Goal: Transaction & Acquisition: Download file/media

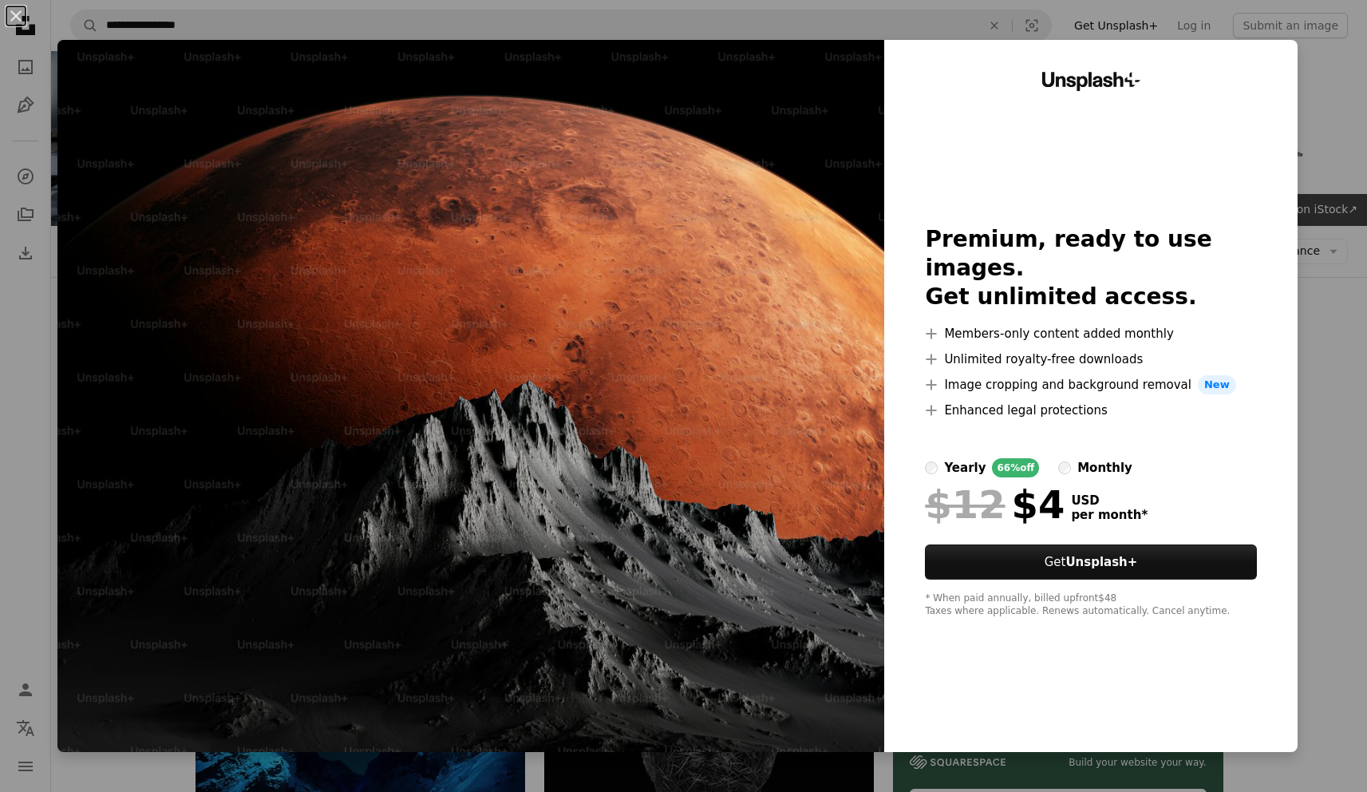
scroll to position [179, 0]
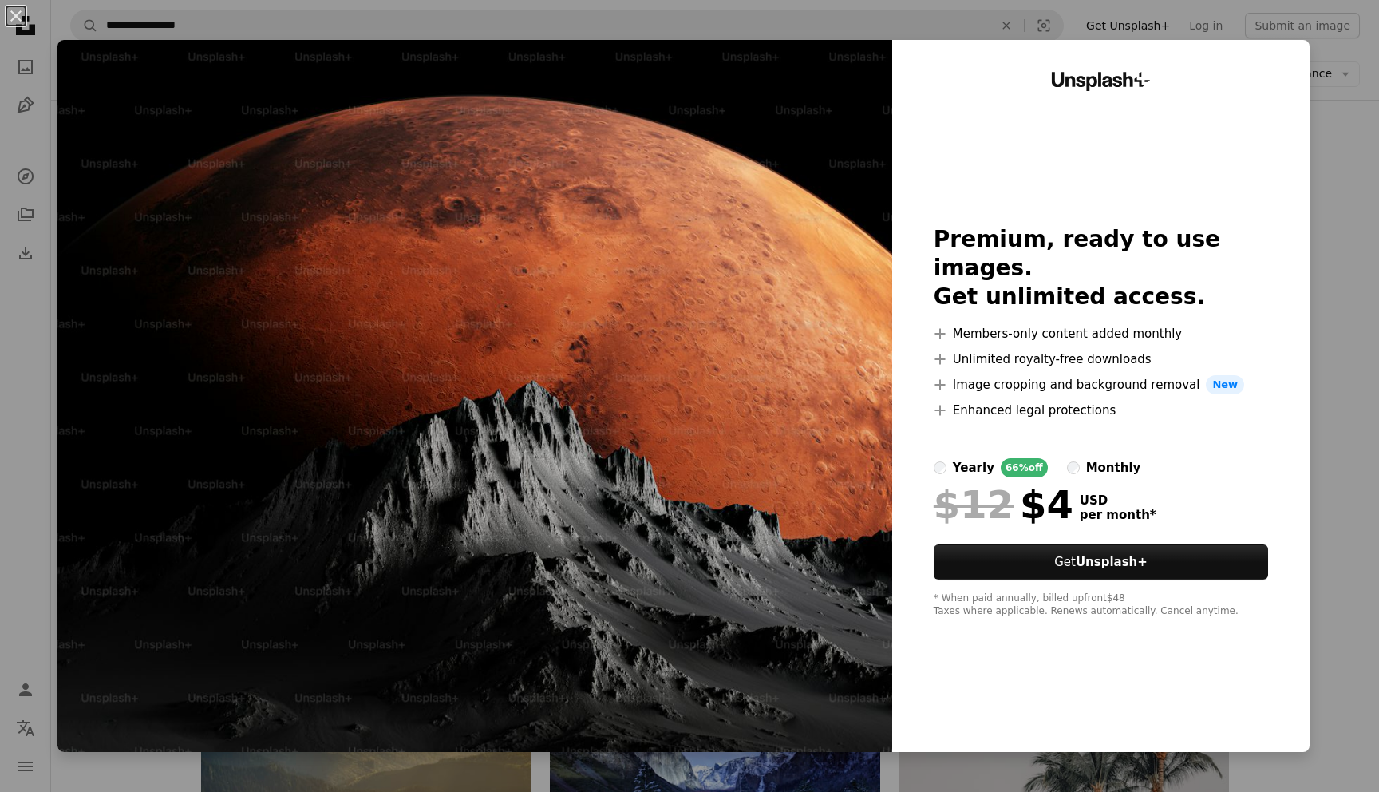
click at [1337, 99] on div "An X shape Unsplash+ Premium, ready to use images. Get unlimited access. A plus…" at bounding box center [689, 396] width 1379 height 792
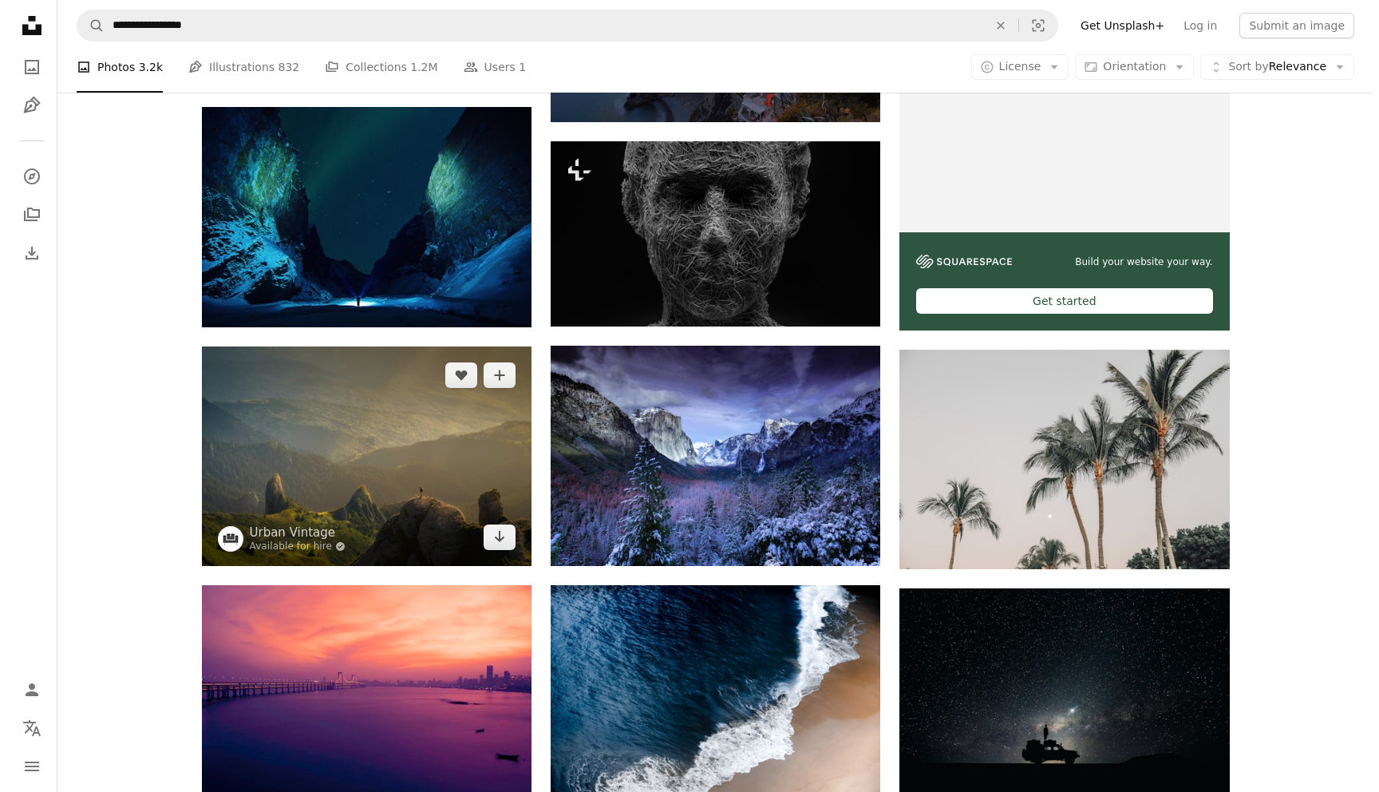
scroll to position [496, 0]
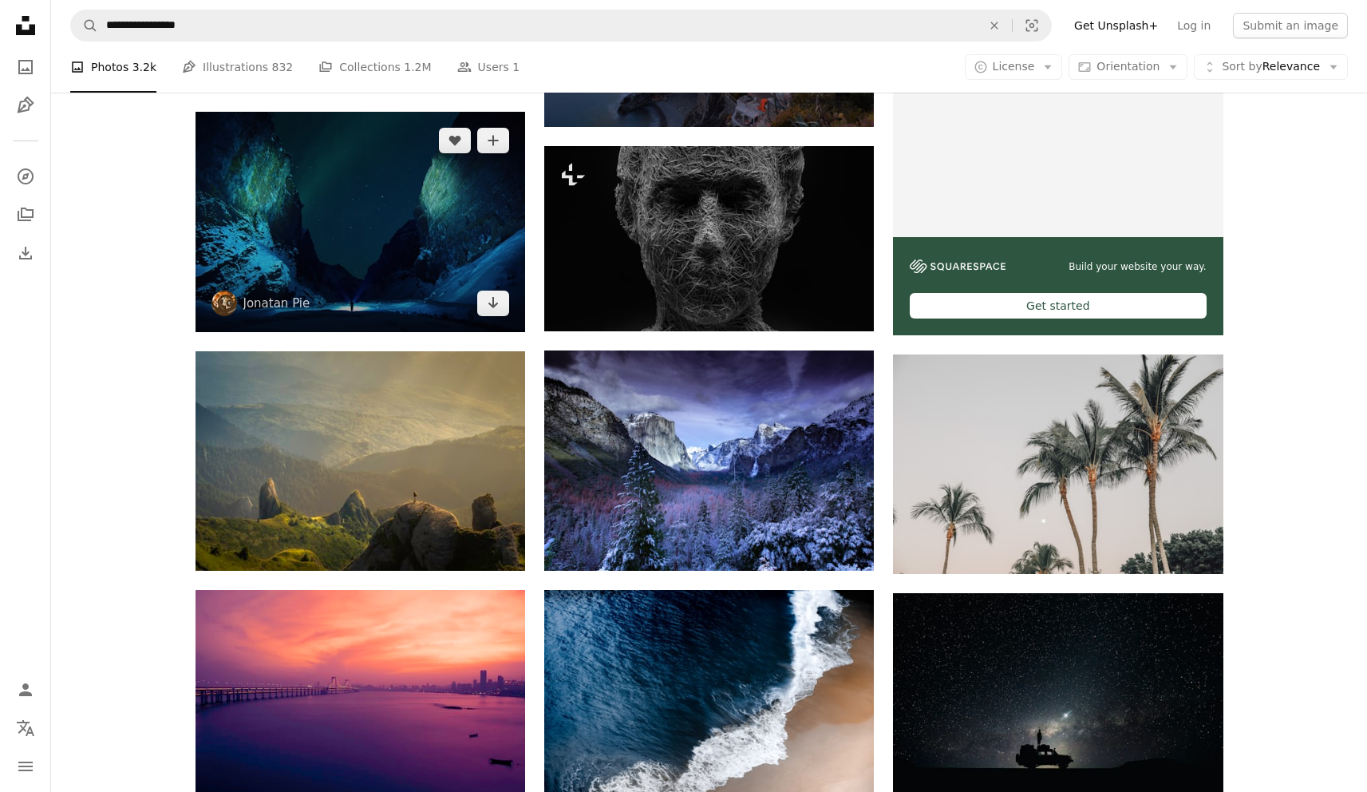
click at [341, 242] on img at bounding box center [360, 222] width 330 height 220
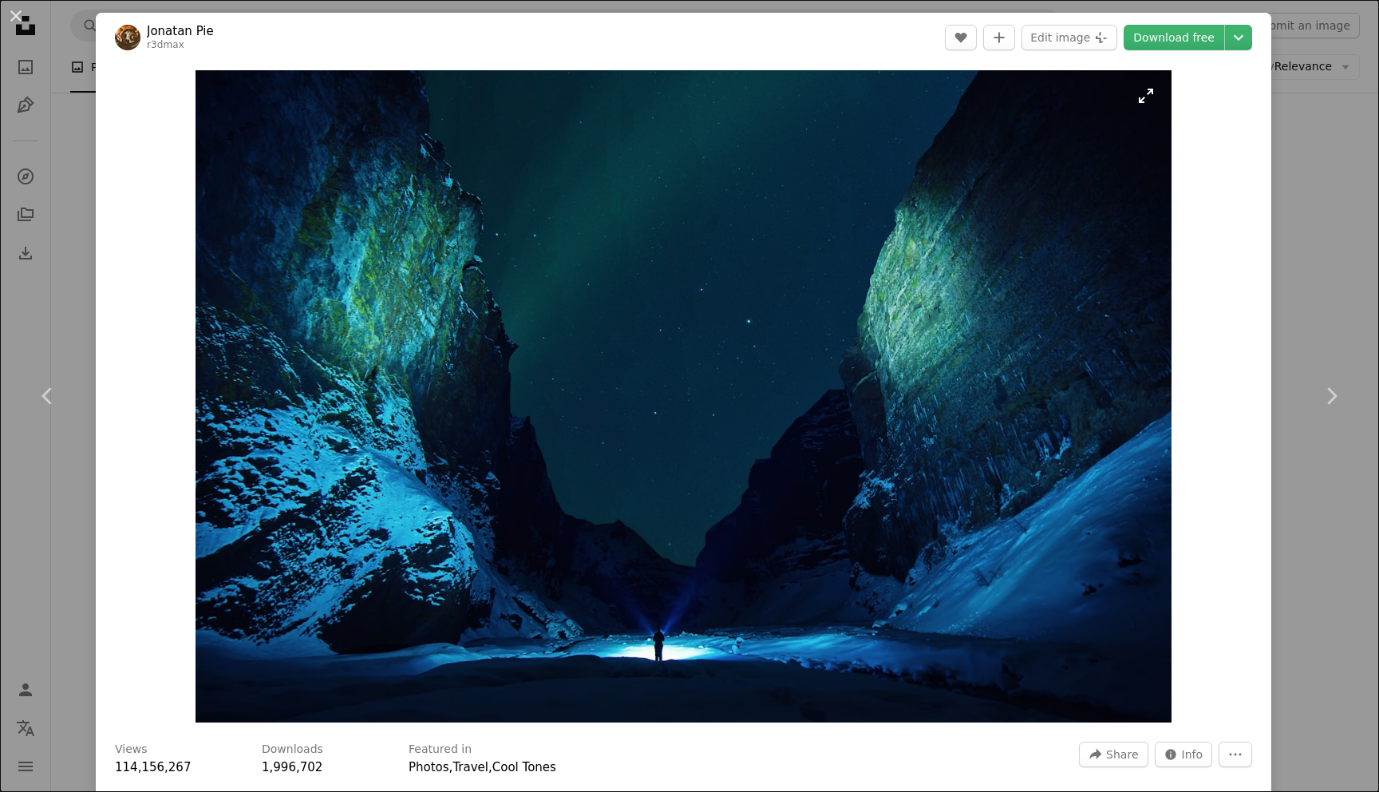
click at [741, 325] on img "Zoom in on this image" at bounding box center [683, 396] width 976 height 652
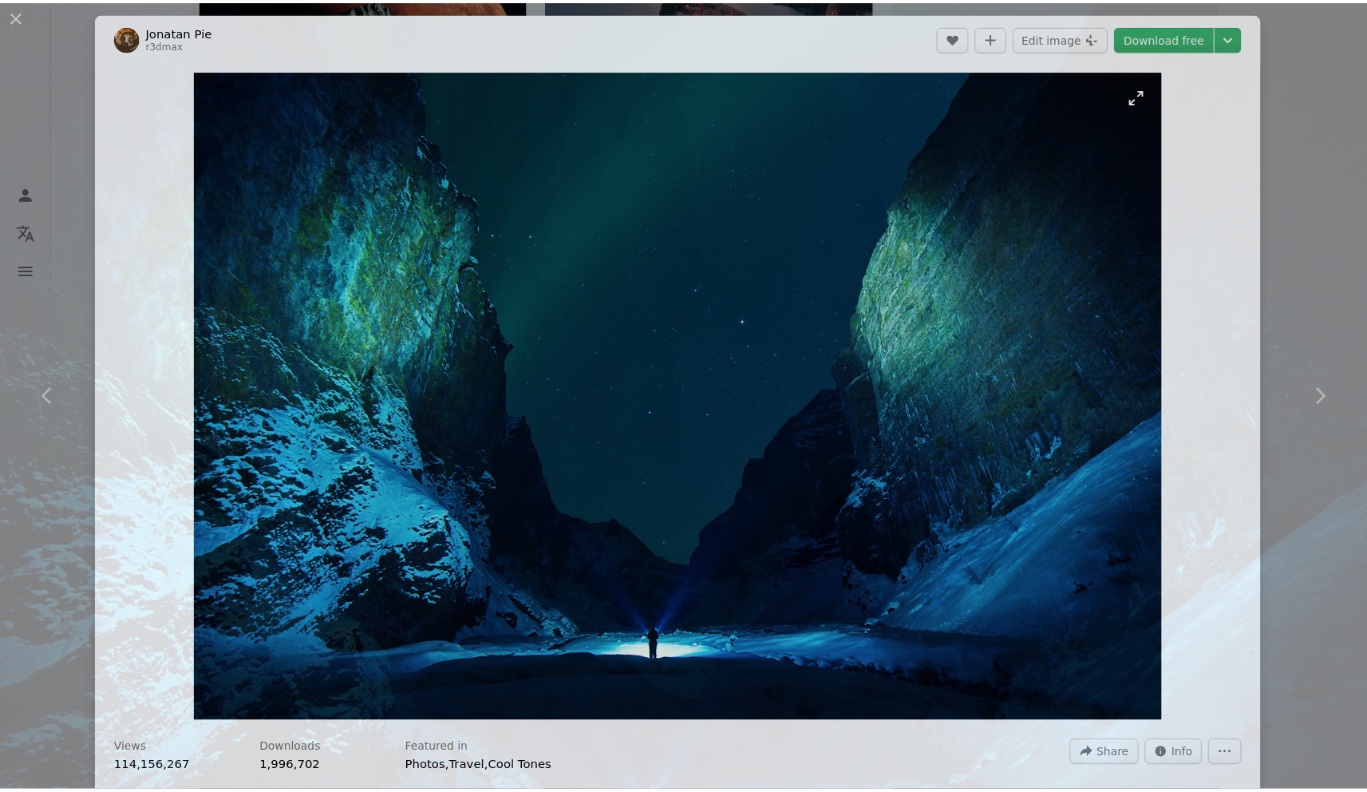
scroll to position [57, 0]
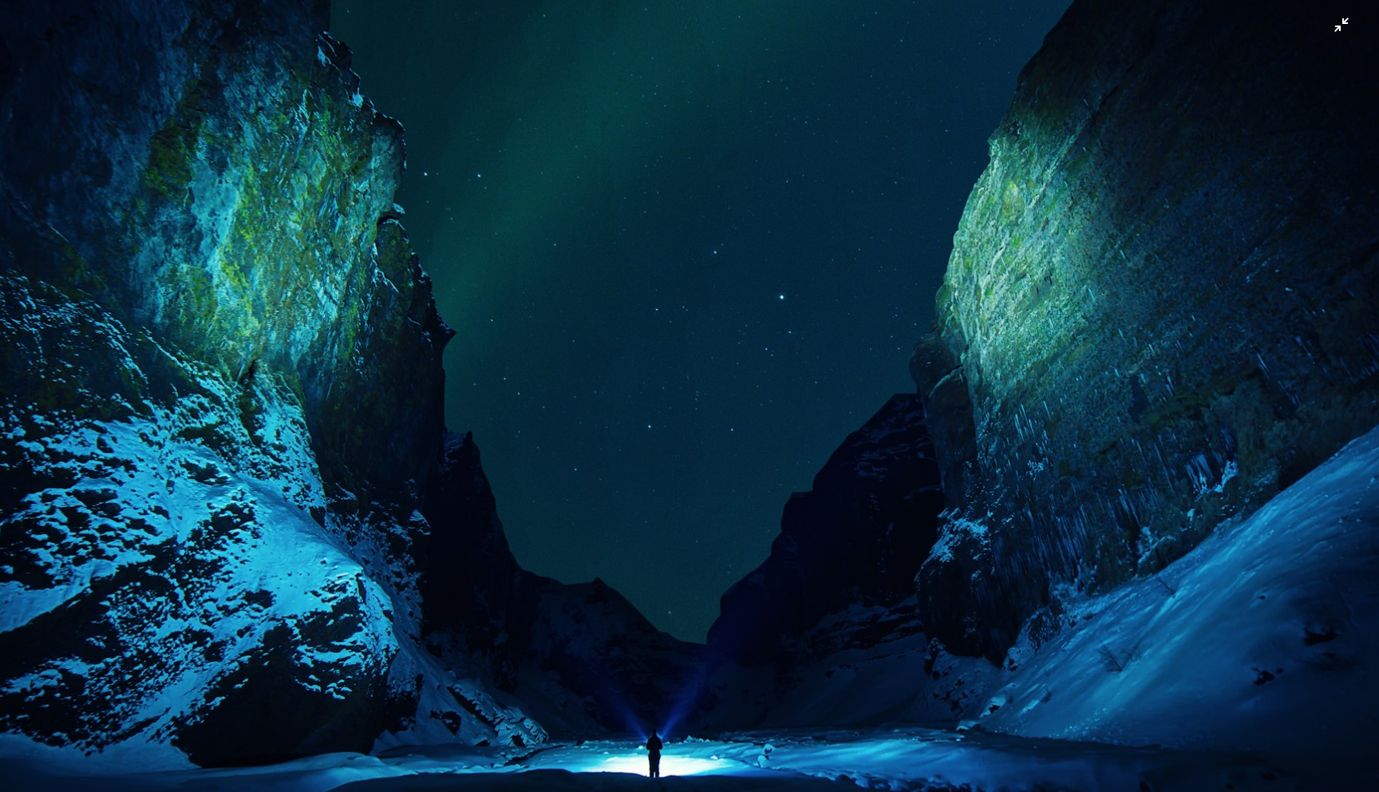
click at [1005, 281] on img "Zoom out on this image" at bounding box center [689, 403] width 1380 height 922
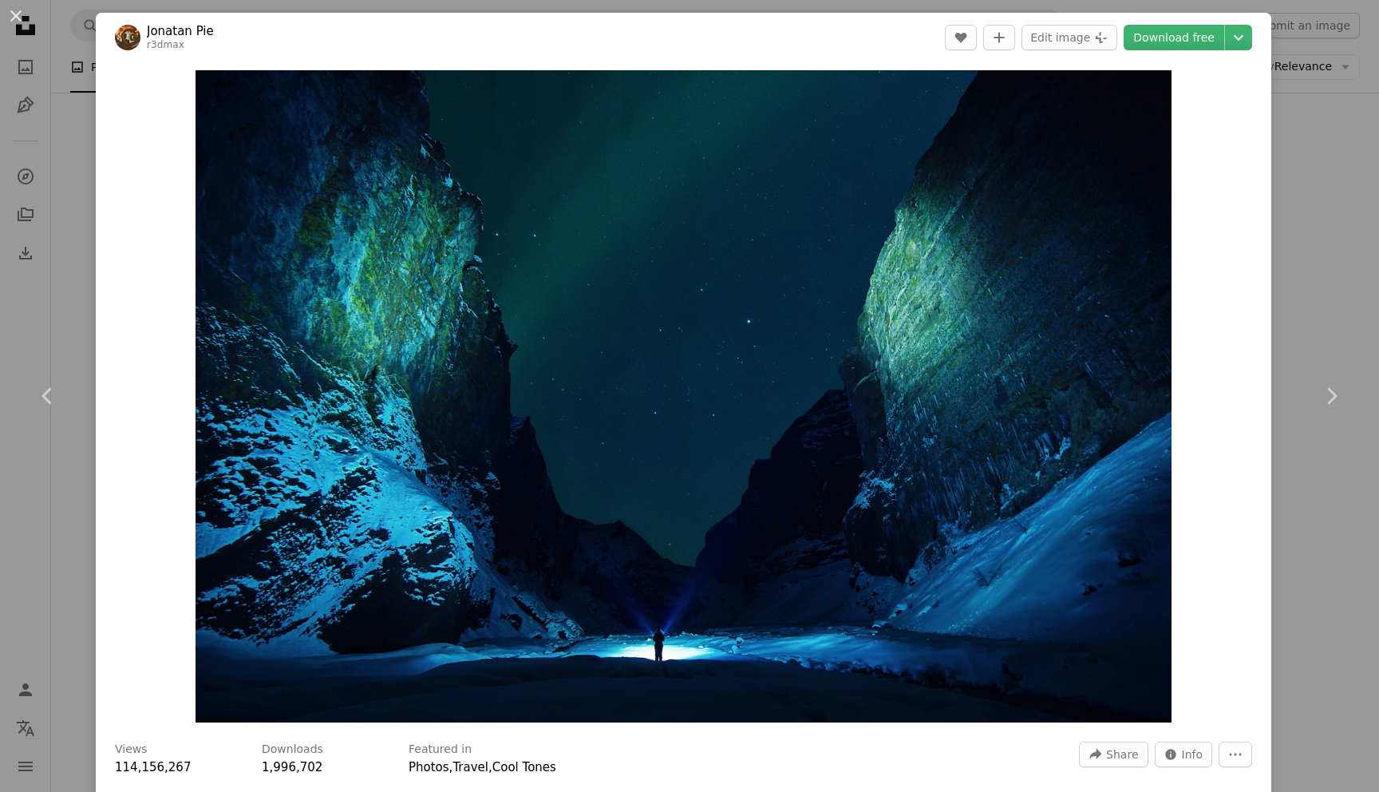
click at [1316, 217] on div "An X shape Chevron left Chevron right Jonatan Pie r3dmax A heart A plus sign Ed…" at bounding box center [689, 396] width 1379 height 792
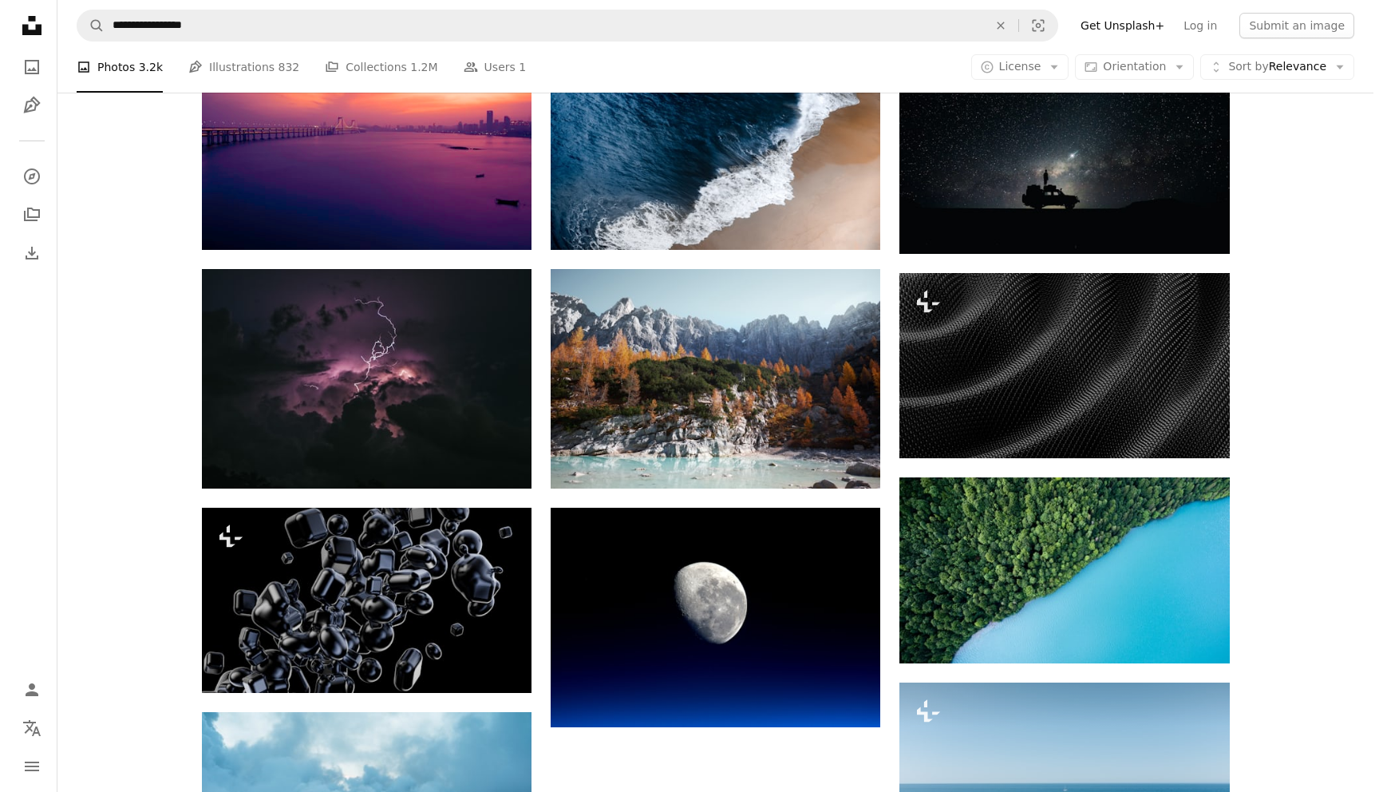
scroll to position [1056, 0]
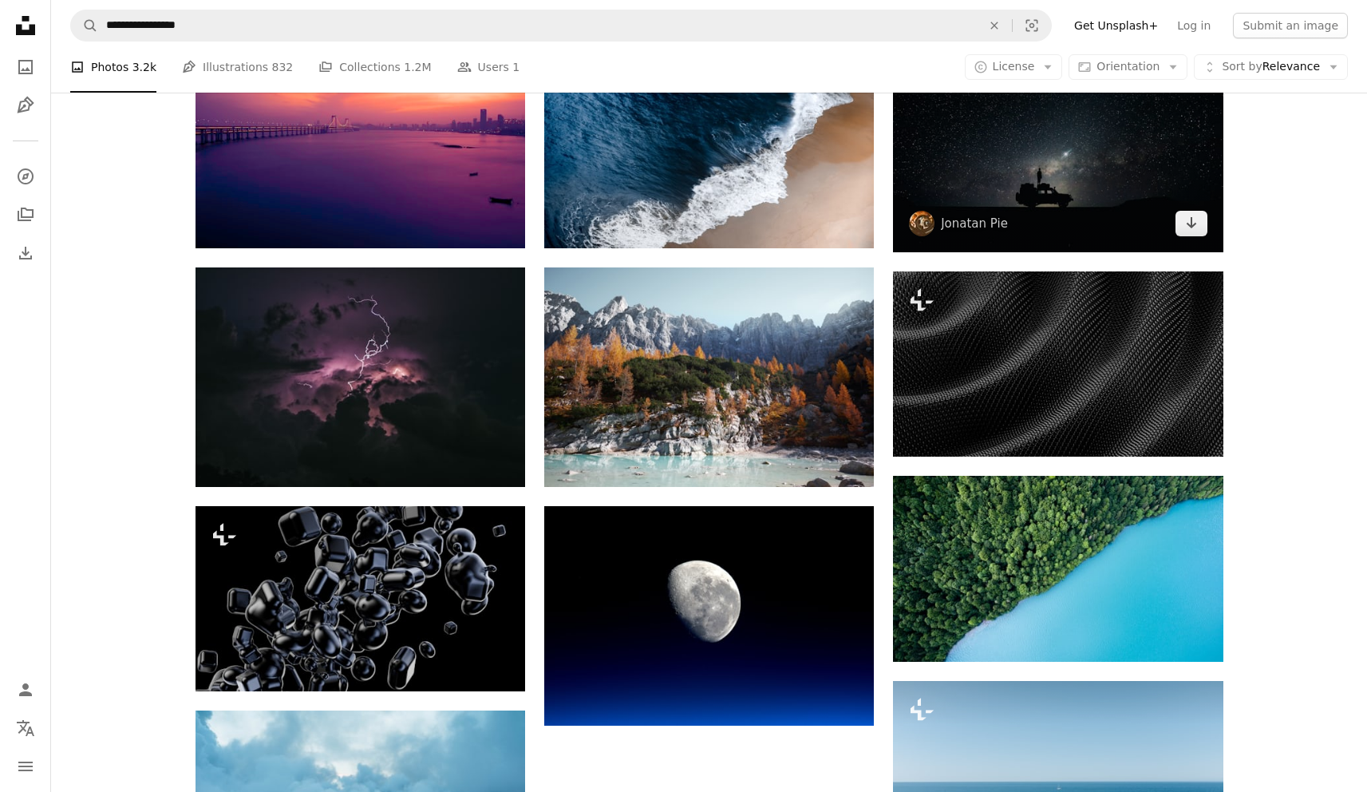
click at [1054, 206] on img at bounding box center [1058, 142] width 330 height 220
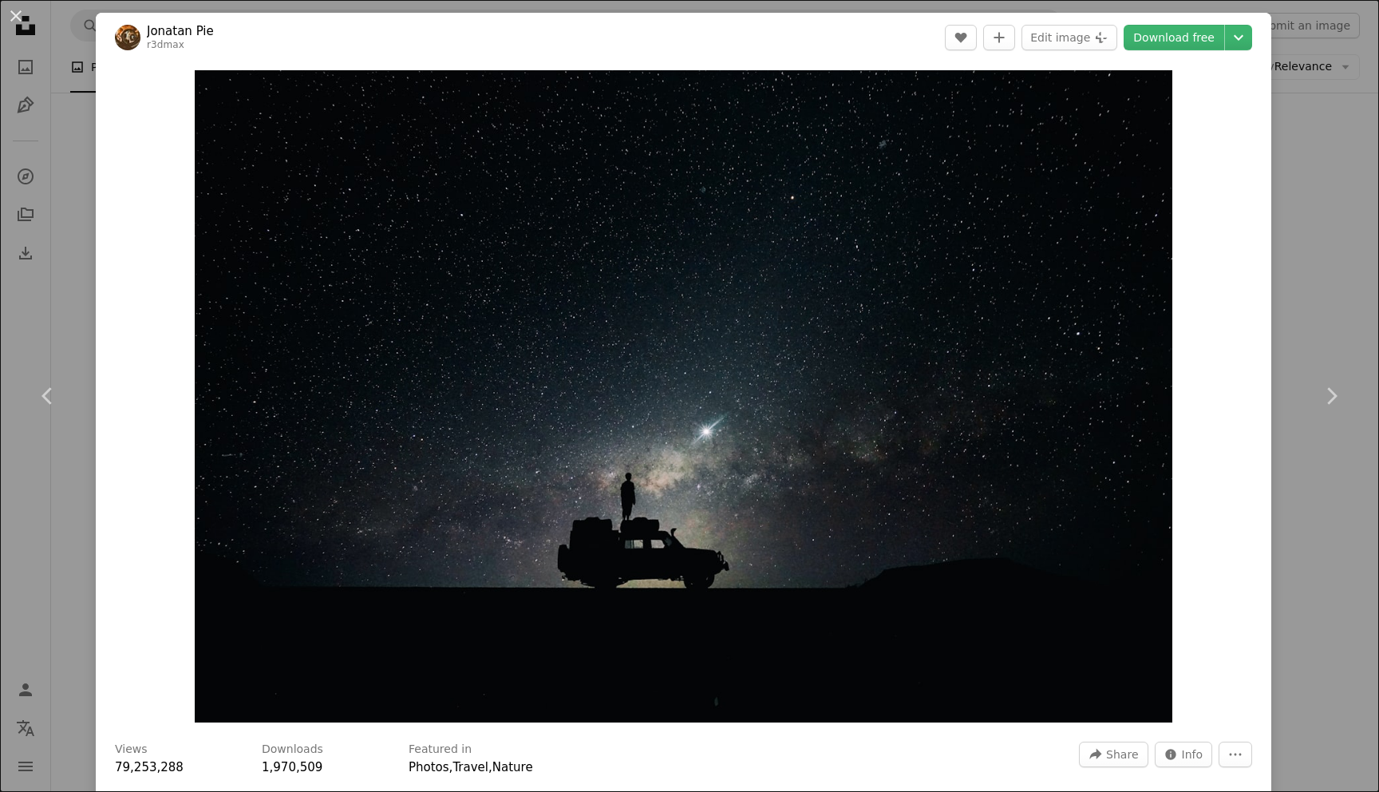
click at [1295, 235] on div "An X shape Chevron left Chevron right Jonatan Pie r3dmax A heart A plus sign Ed…" at bounding box center [689, 396] width 1379 height 792
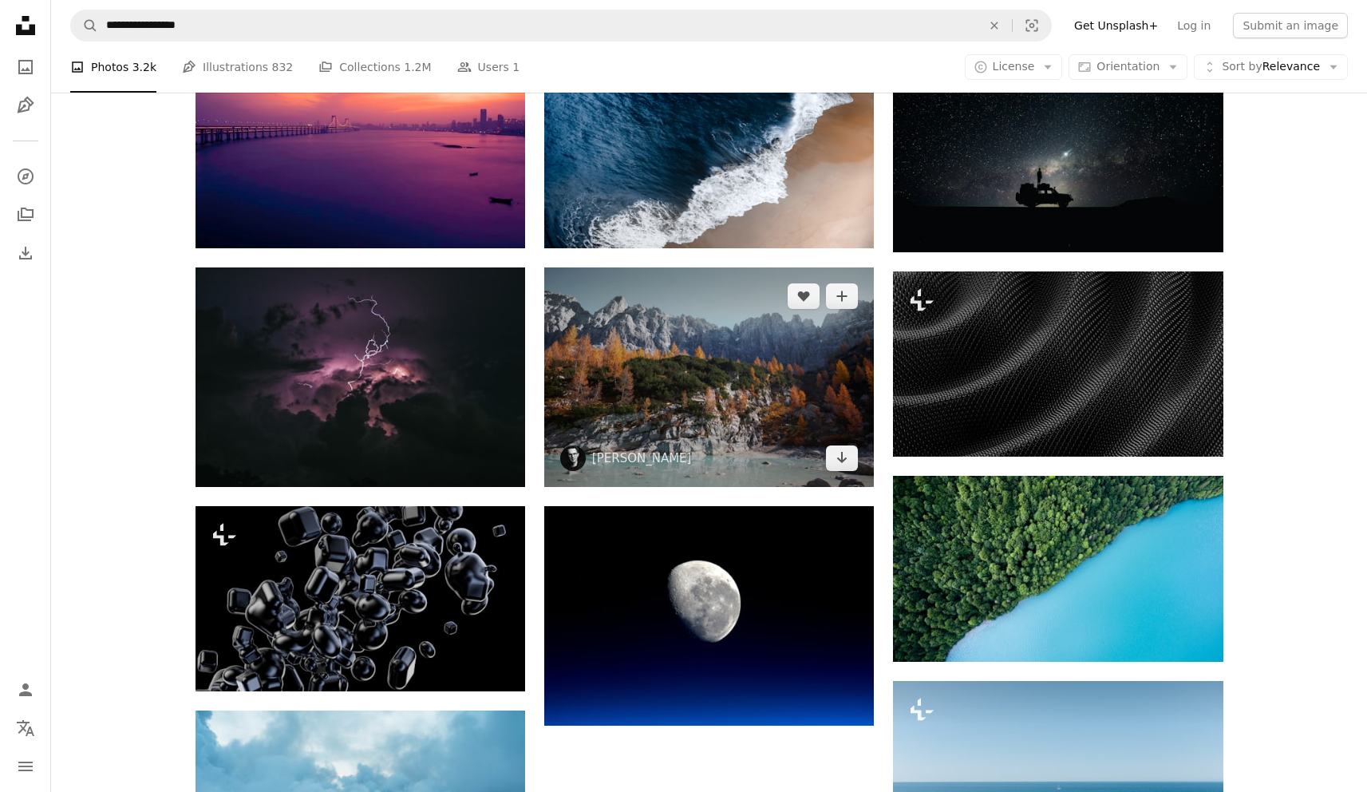
click at [735, 448] on img at bounding box center [709, 376] width 330 height 219
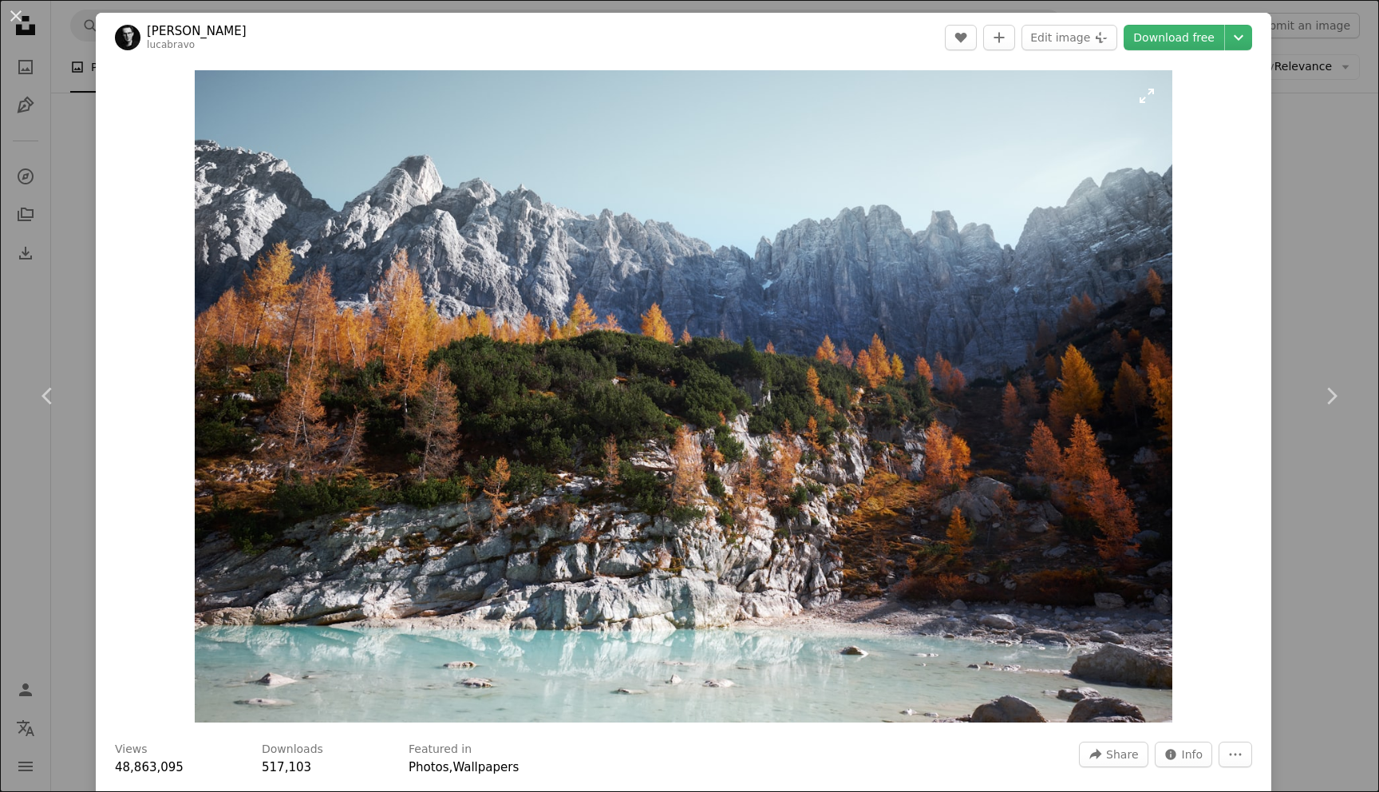
click at [938, 417] on img "Zoom in on this image" at bounding box center [684, 396] width 978 height 652
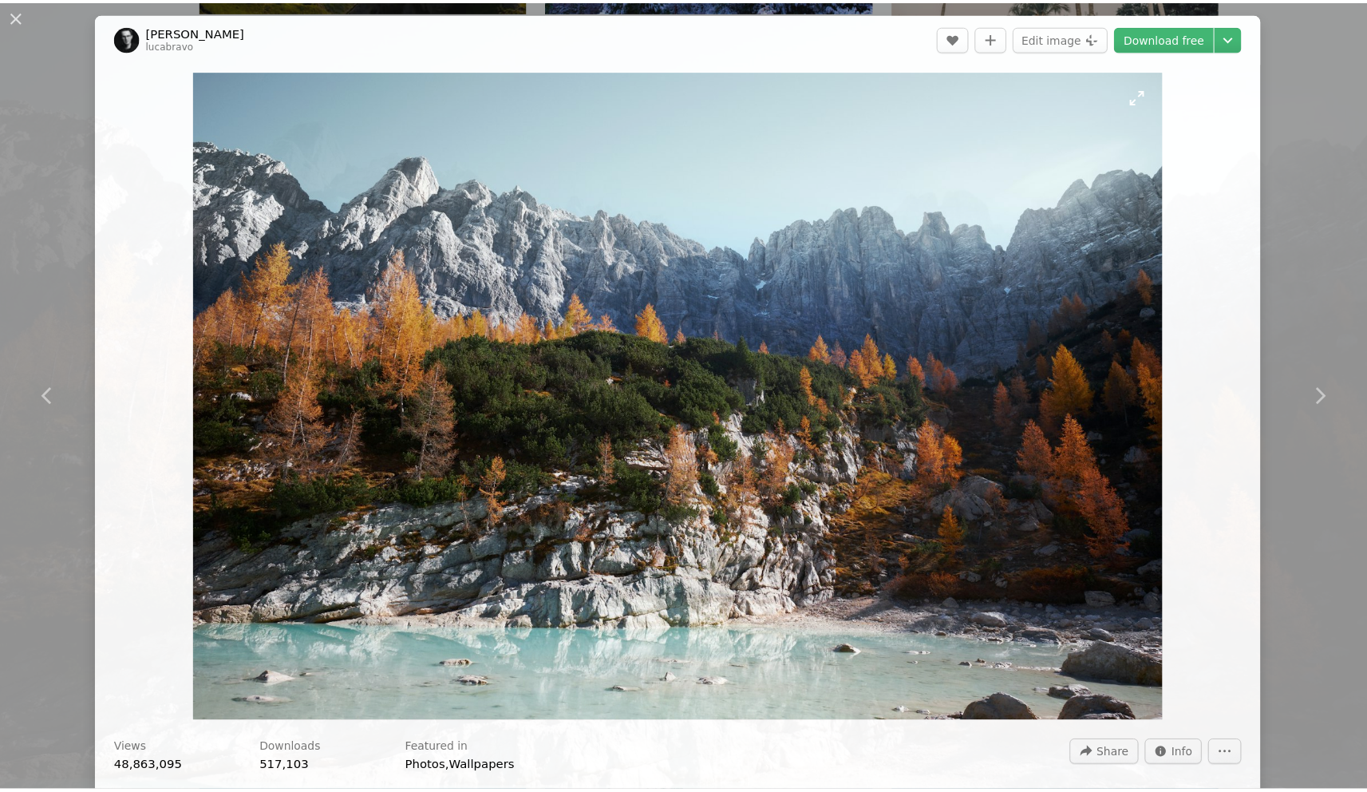
scroll to position [56, 0]
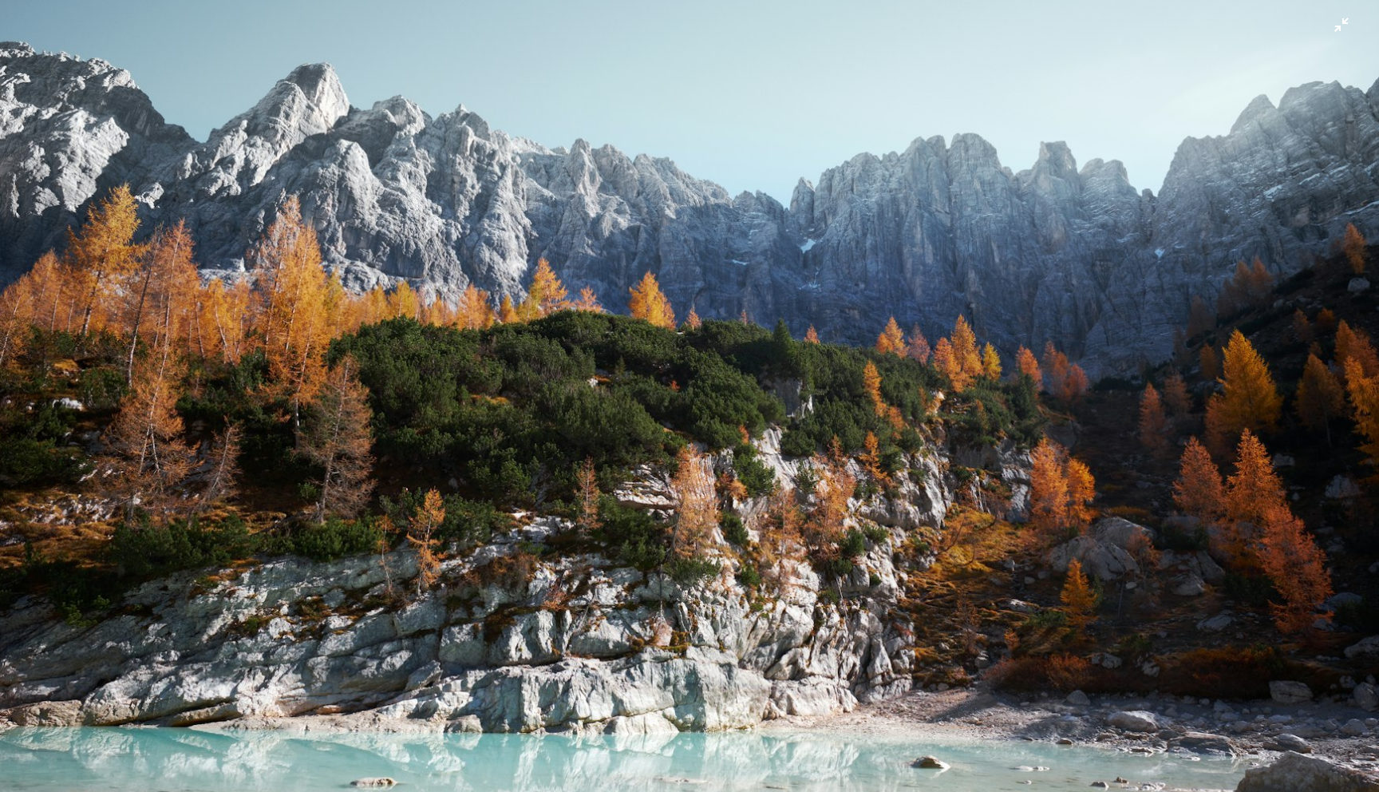
click at [909, 145] on img "Zoom out on this image" at bounding box center [689, 403] width 1380 height 920
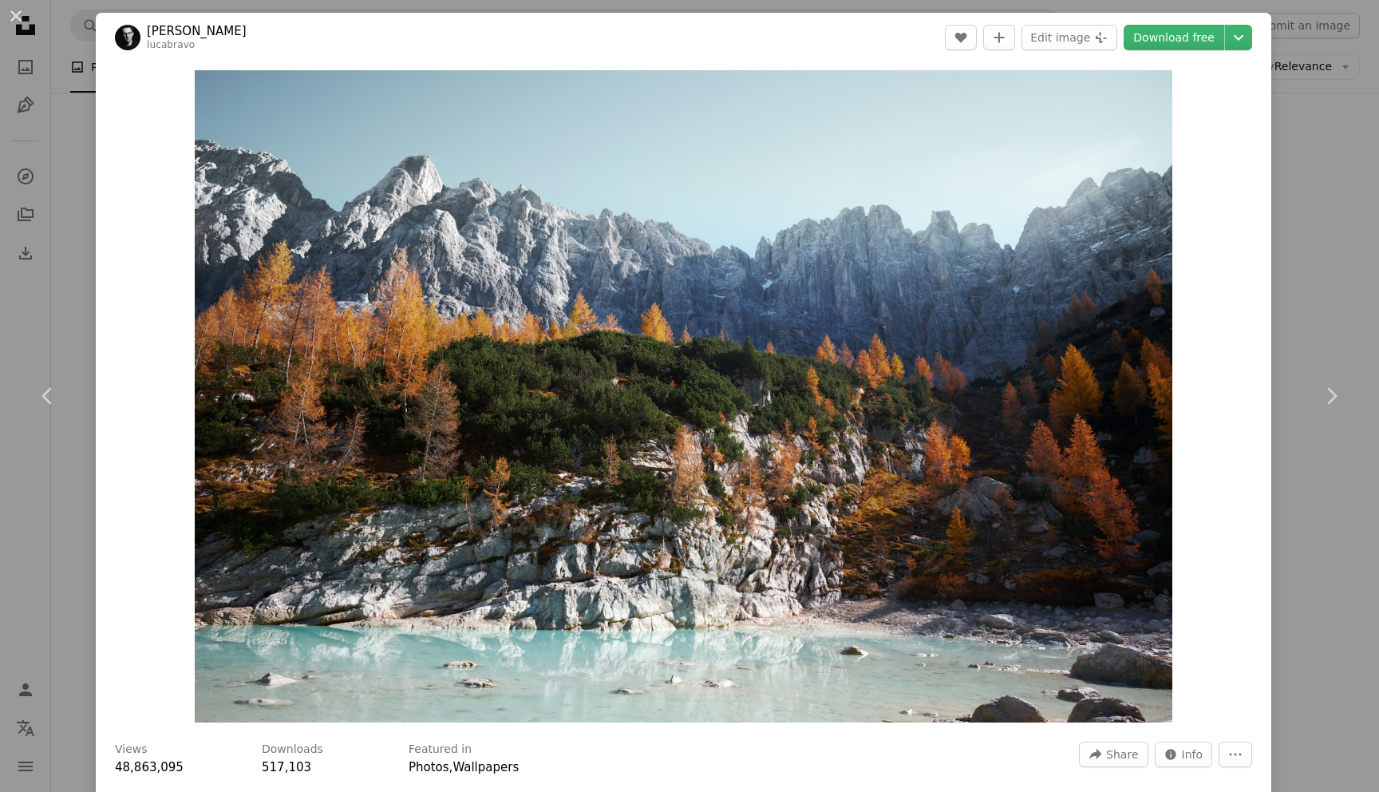
click at [1317, 202] on div "An X shape Chevron left Chevron right [PERSON_NAME] lucabravo A heart A plus si…" at bounding box center [689, 396] width 1379 height 792
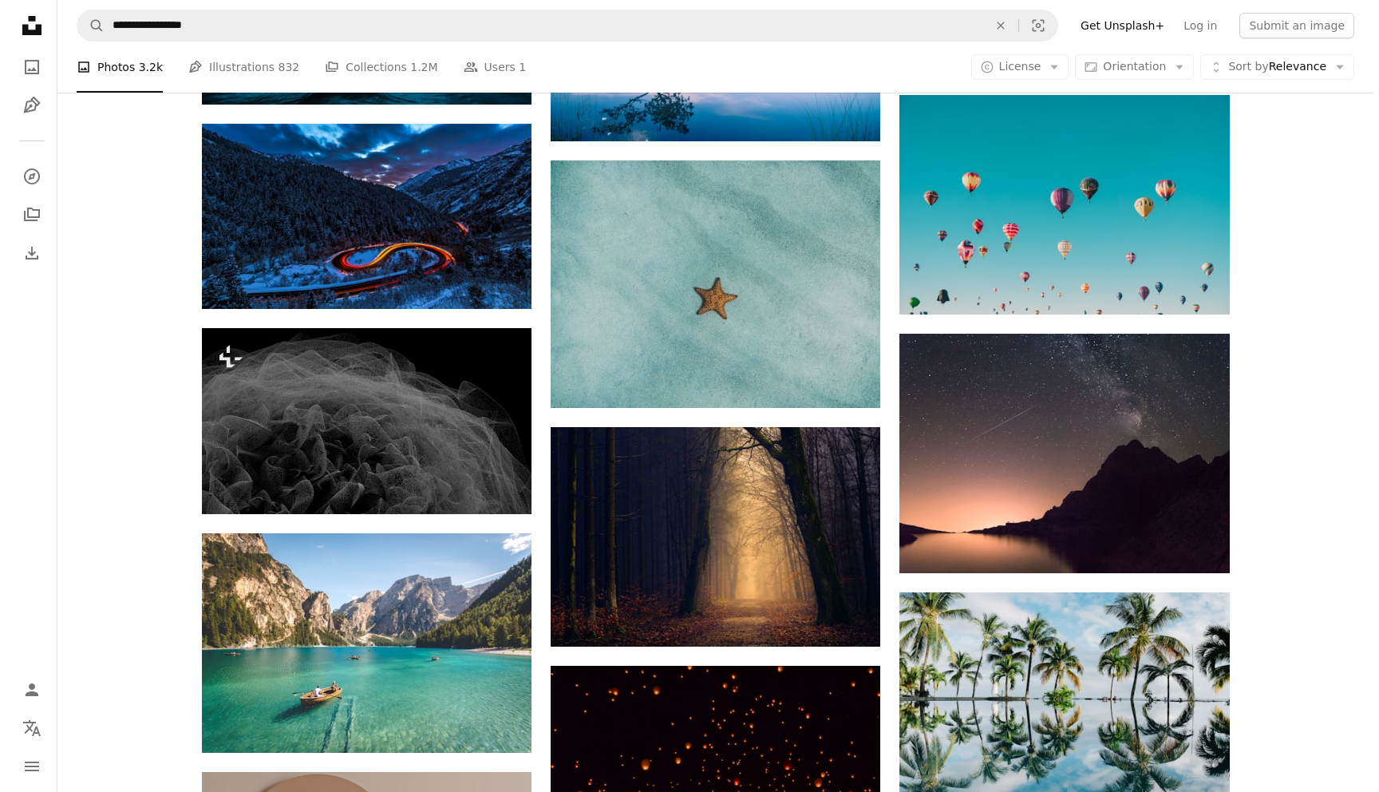
scroll to position [1884, 0]
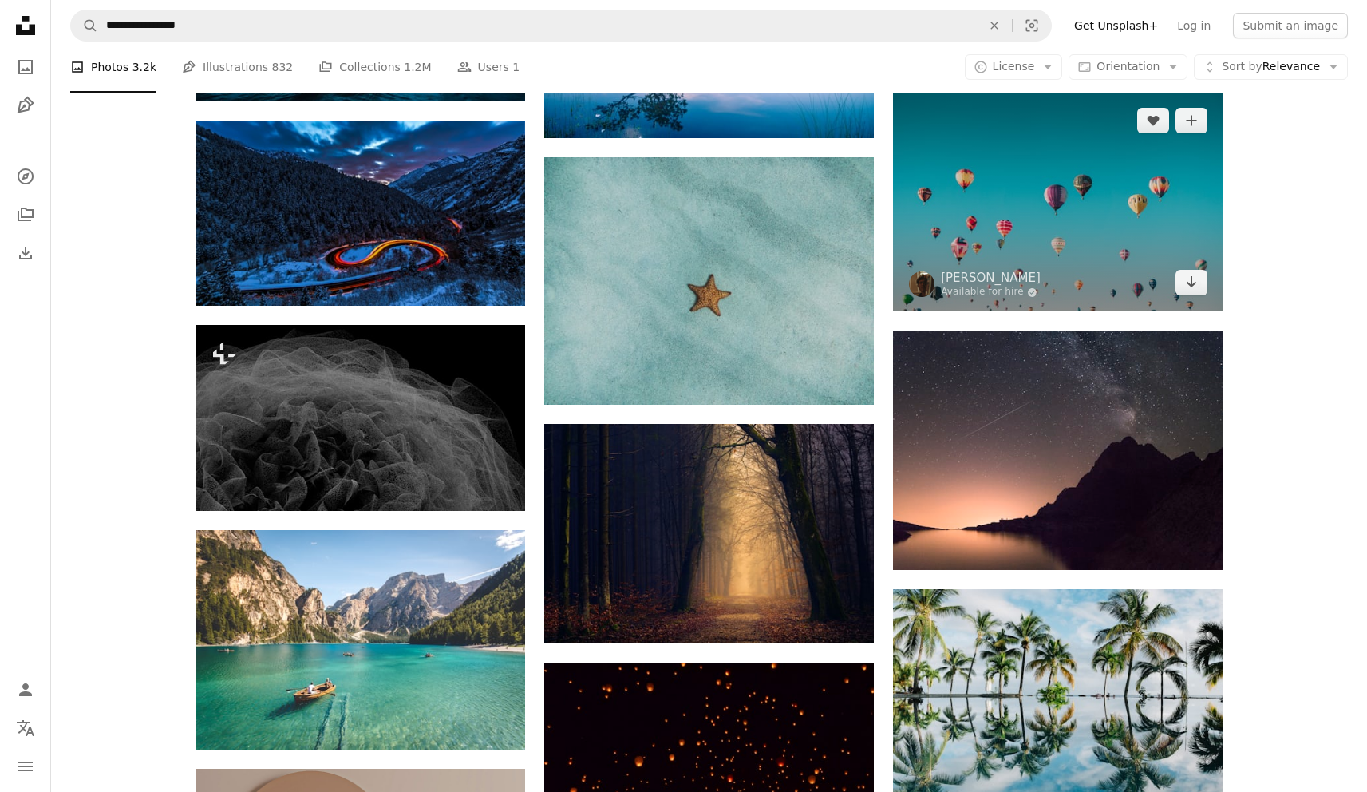
click at [1051, 240] on img at bounding box center [1058, 201] width 330 height 219
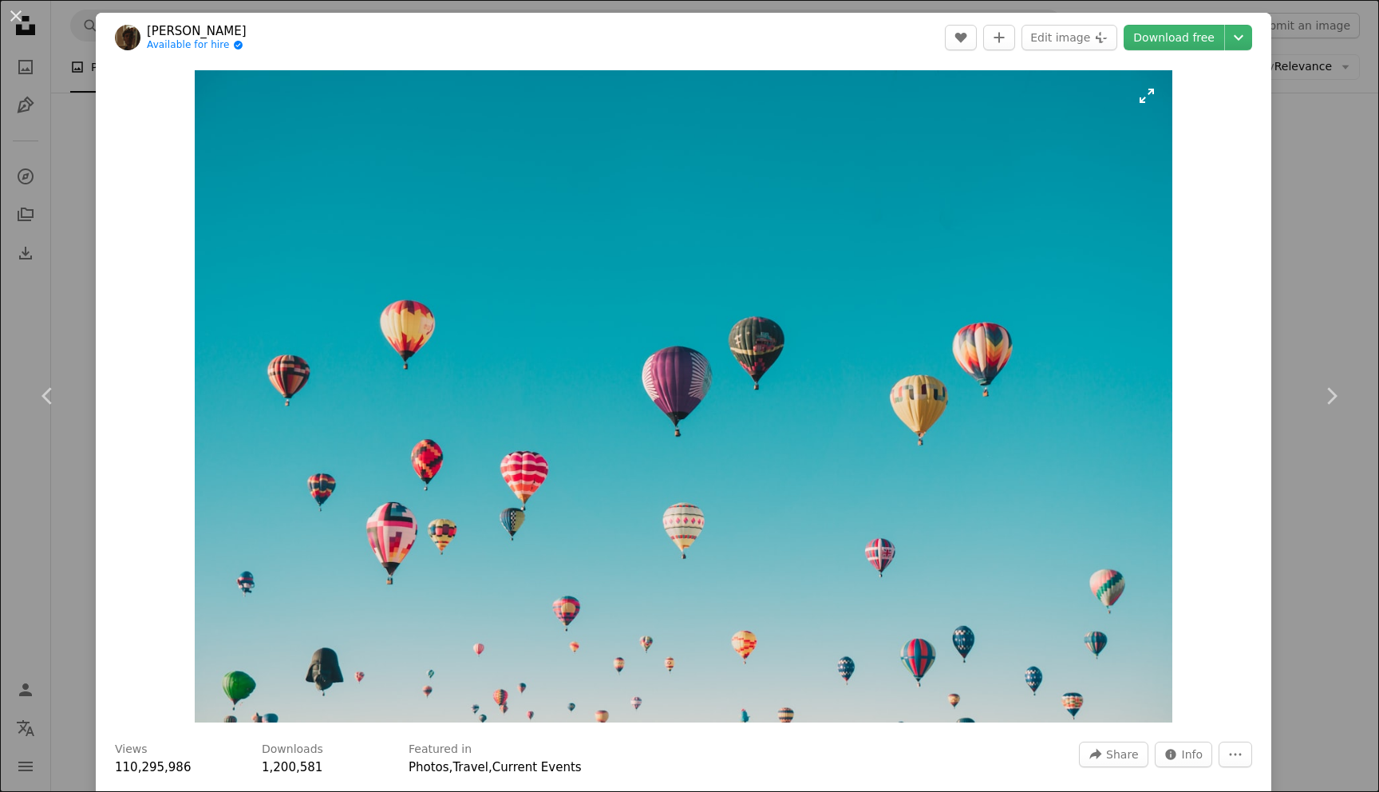
click at [1028, 313] on img "Zoom in on this image" at bounding box center [684, 396] width 978 height 652
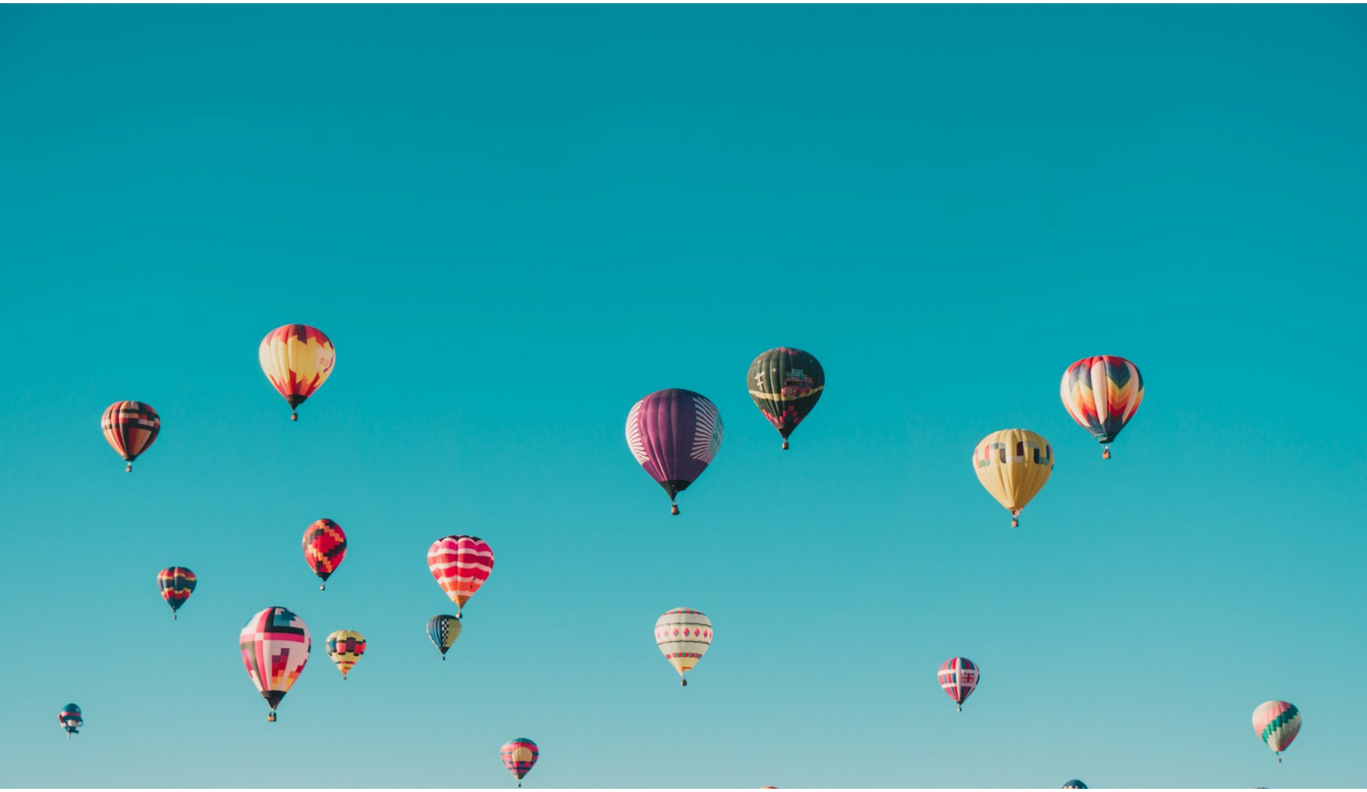
scroll to position [56, 0]
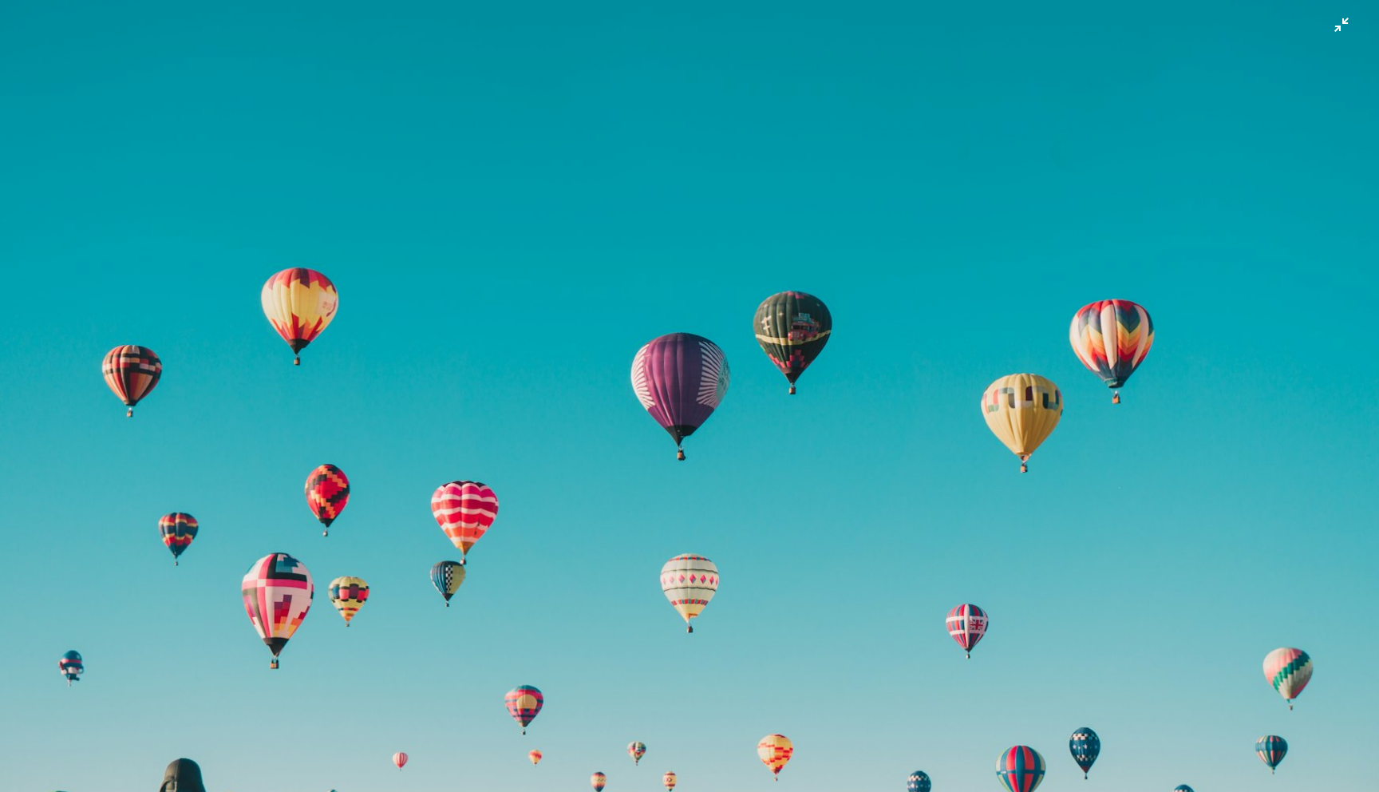
click at [1332, 23] on img "Zoom out on this image" at bounding box center [689, 403] width 1380 height 920
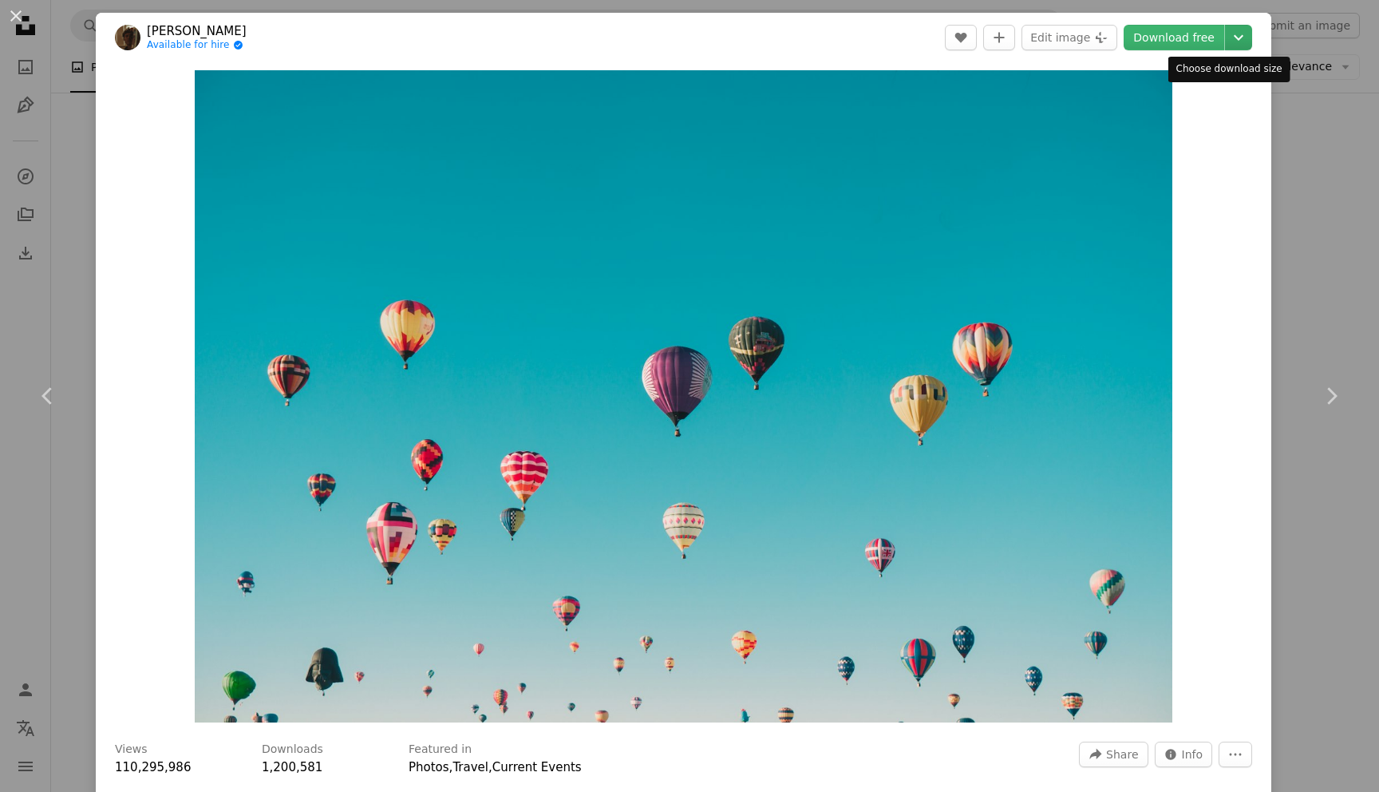
click at [1230, 39] on icon "Chevron down" at bounding box center [1239, 37] width 26 height 19
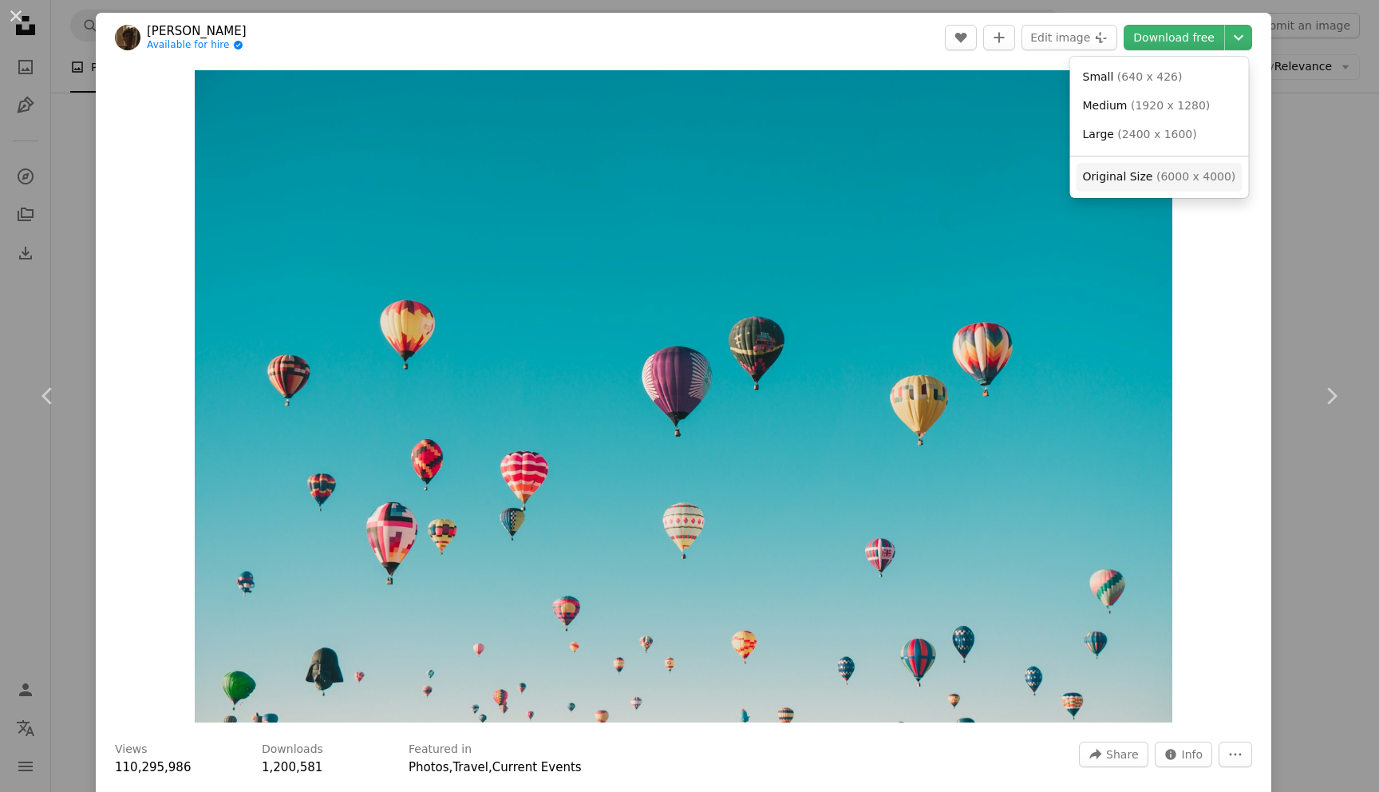
click at [1205, 176] on span "( 6000 x 4000 )" at bounding box center [1195, 176] width 79 height 13
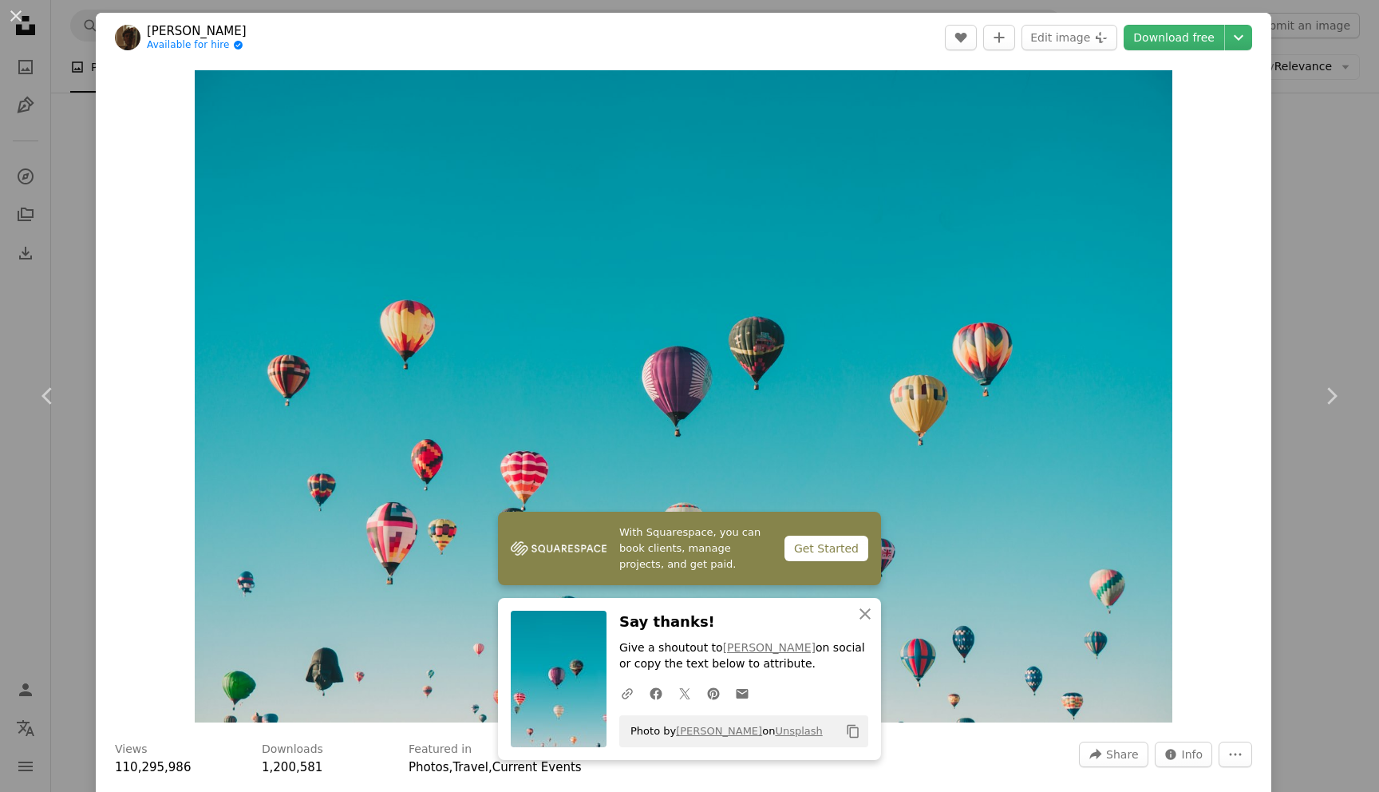
click at [1320, 170] on div "An X shape Chevron left Chevron right With Squarespace, you can book clients, m…" at bounding box center [689, 396] width 1379 height 792
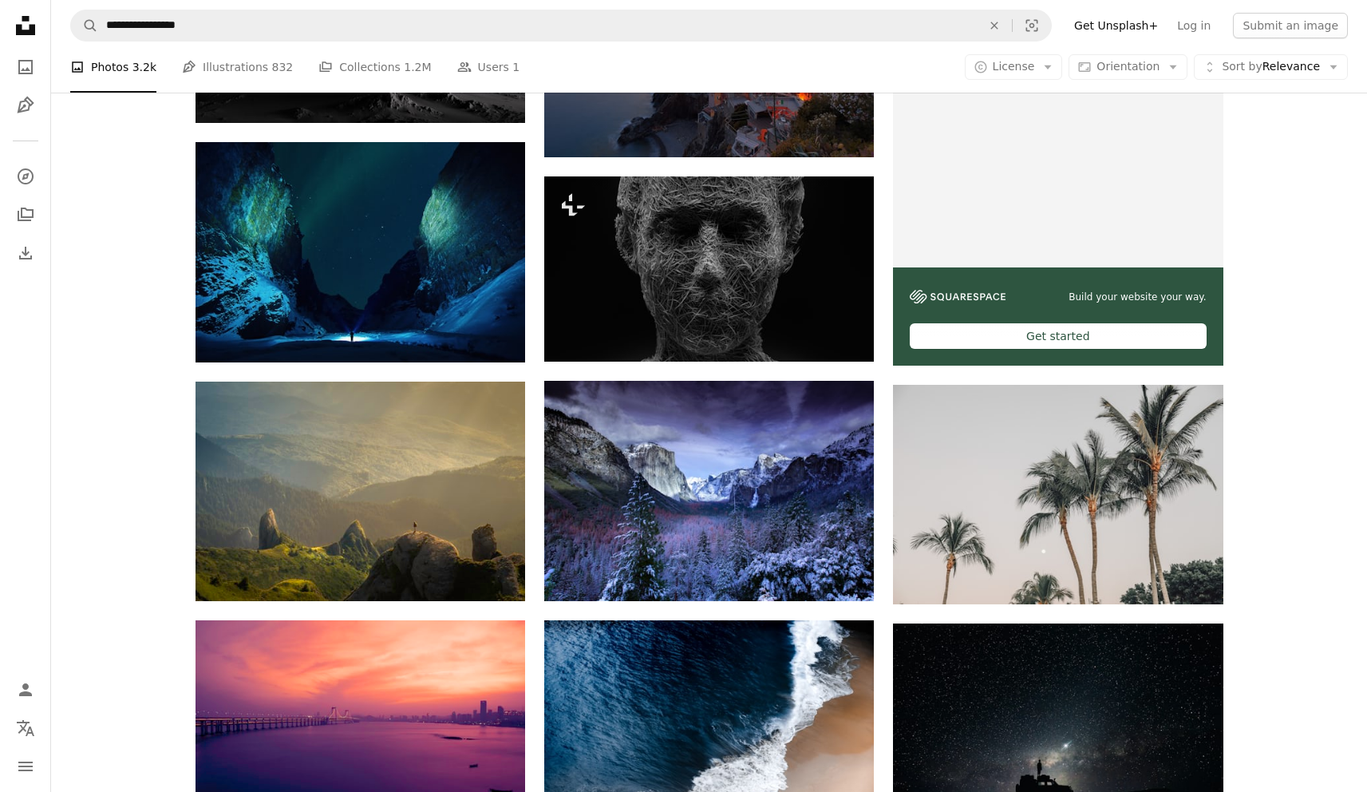
scroll to position [1086, 0]
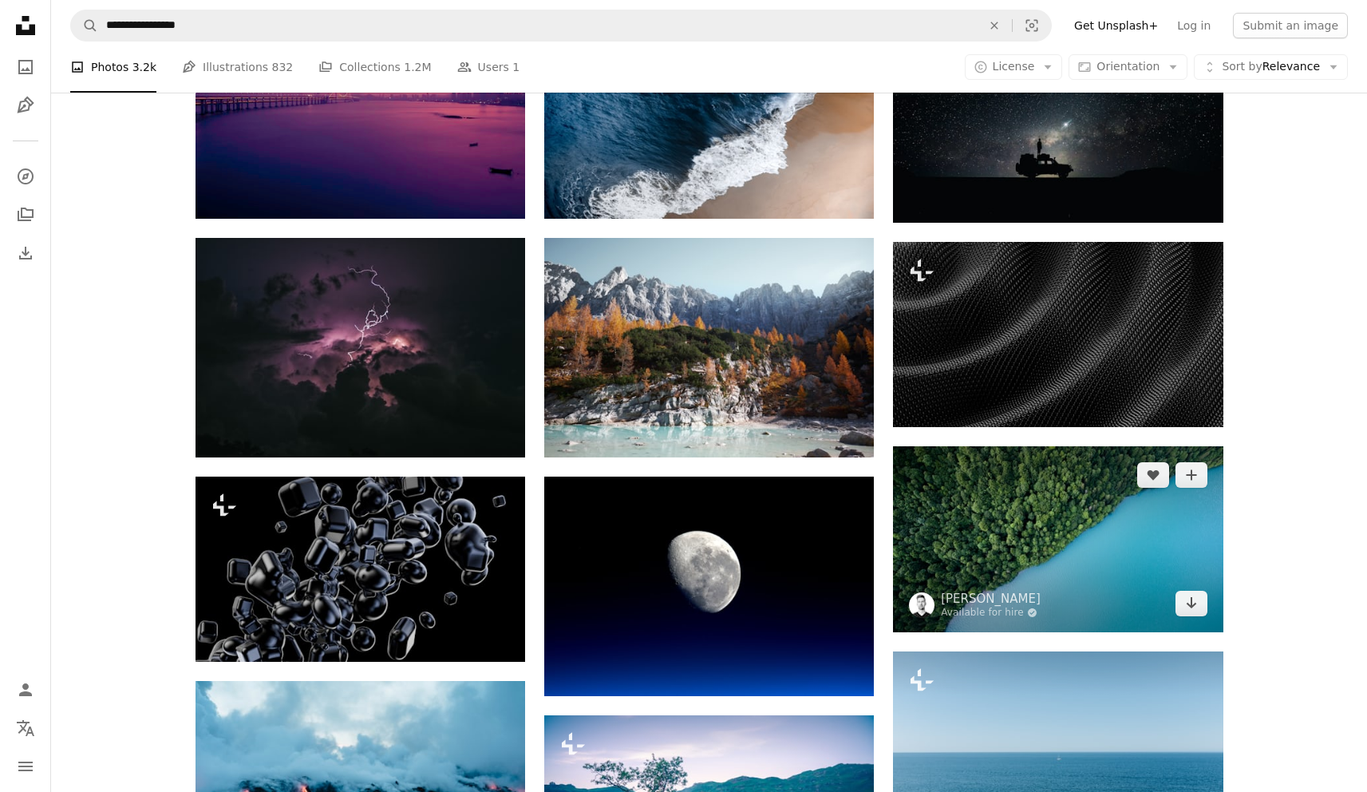
click at [1029, 495] on img at bounding box center [1058, 538] width 330 height 185
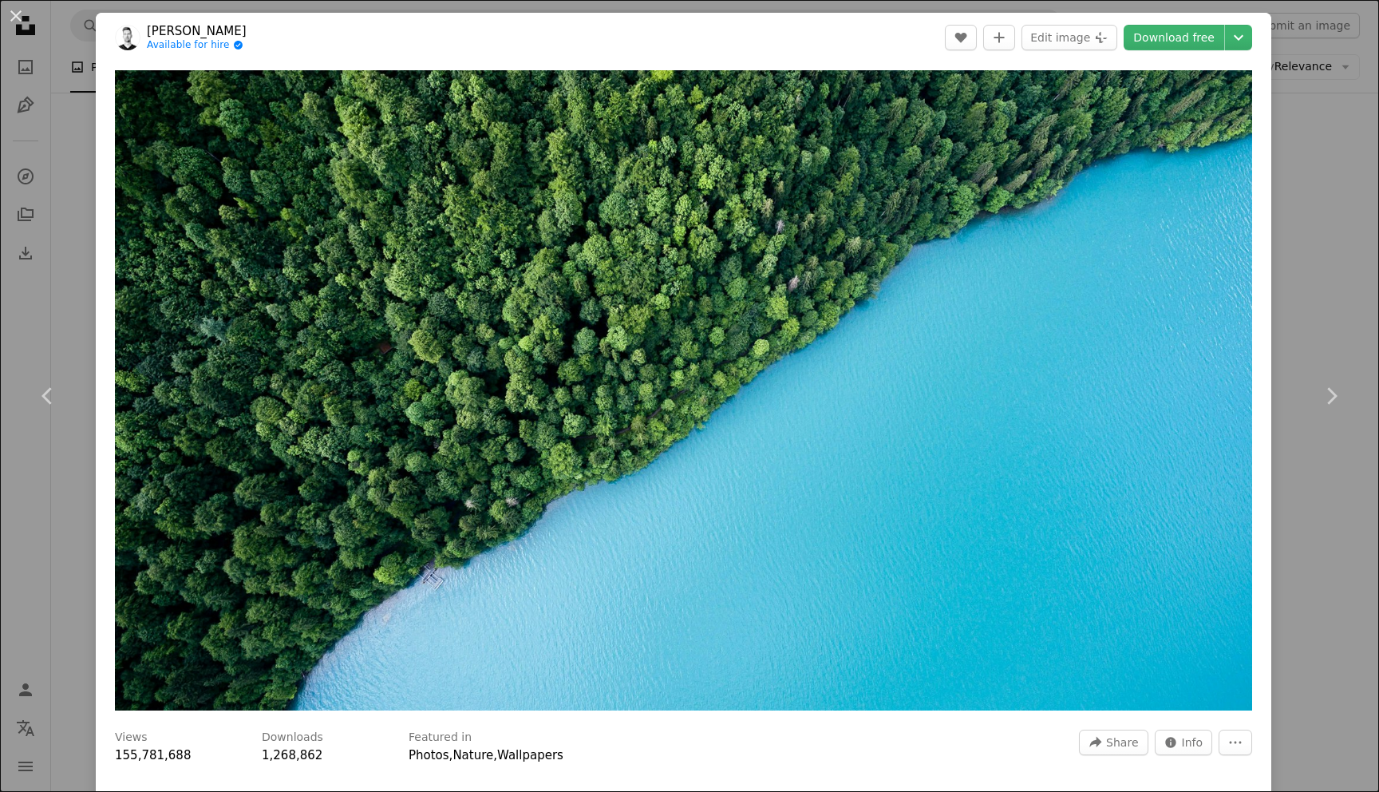
click at [1286, 96] on div "An X shape Chevron left Chevron right [PERSON_NAME] Available for hire A checkm…" at bounding box center [689, 396] width 1379 height 792
